Goal: Task Accomplishment & Management: Manage account settings

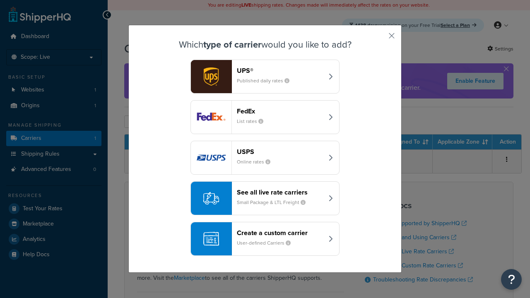
click at [280, 111] on header "FedEx" at bounding box center [280, 111] width 87 height 8
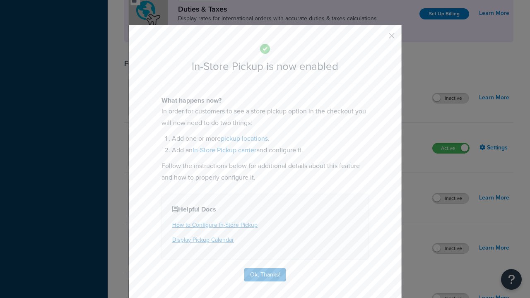
click at [379, 38] on button "button" at bounding box center [380, 39] width 2 height 2
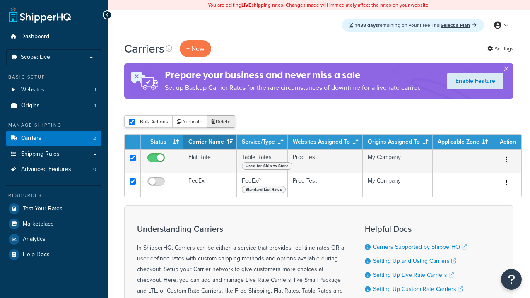
click at [220, 123] on button "Delete" at bounding box center [221, 122] width 29 height 12
